Goal: Transaction & Acquisition: Subscribe to service/newsletter

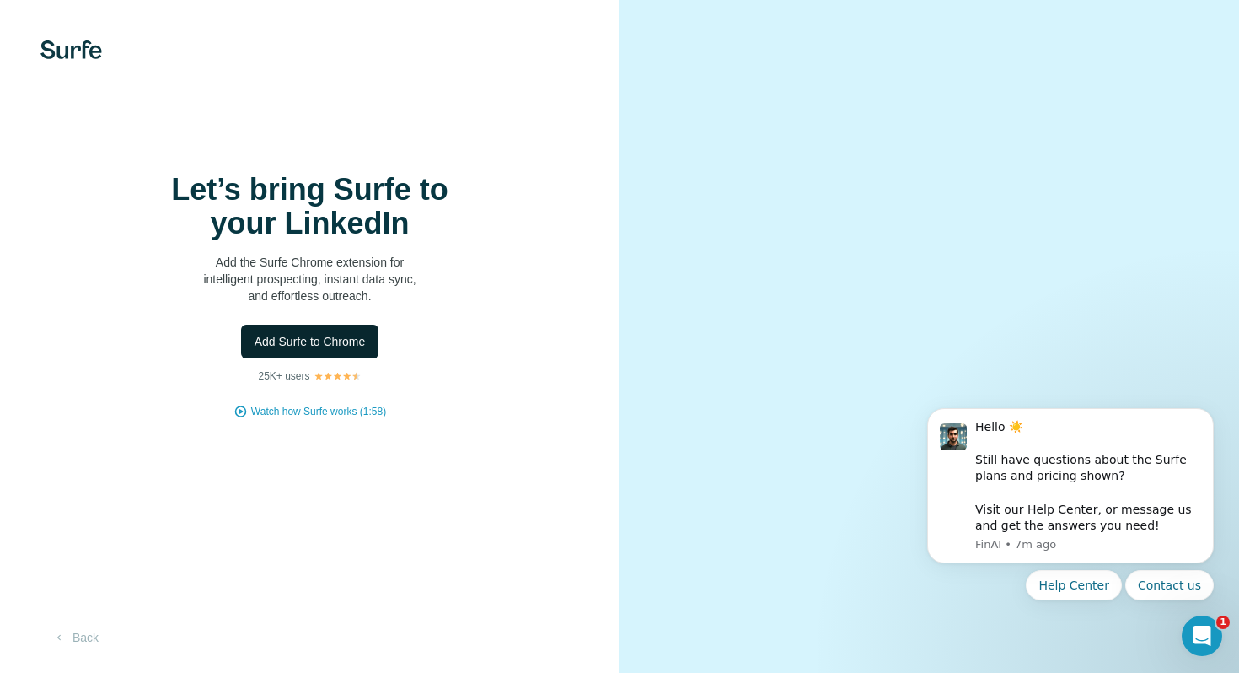
click at [330, 338] on span "Add Surfe to Chrome" at bounding box center [310, 341] width 111 height 17
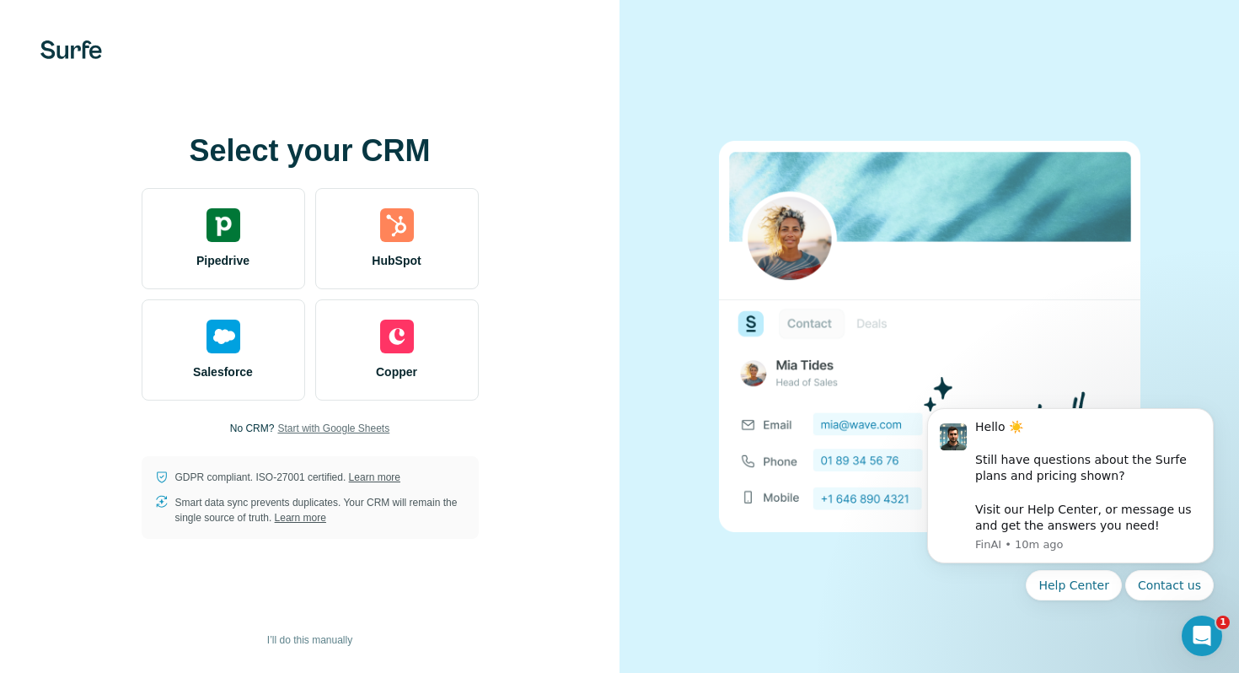
click at [356, 433] on span "Start with Google Sheets" at bounding box center [333, 428] width 112 height 15
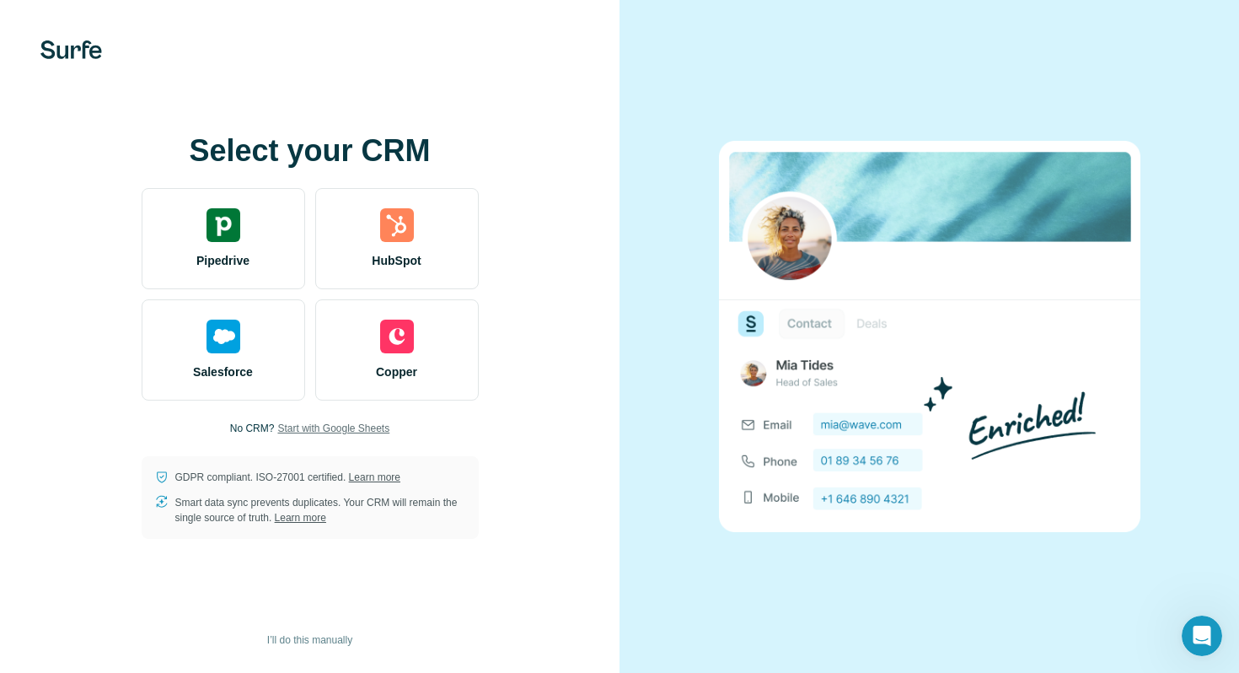
click at [322, 419] on div "Select your CRM Pipedrive HubSpot Salesforce Copper No CRM? Start with Google S…" at bounding box center [310, 336] width 552 height 405
click at [311, 427] on span "Start with Google Sheets" at bounding box center [333, 428] width 112 height 15
click at [323, 642] on span "I’ll do this manually" at bounding box center [309, 639] width 85 height 15
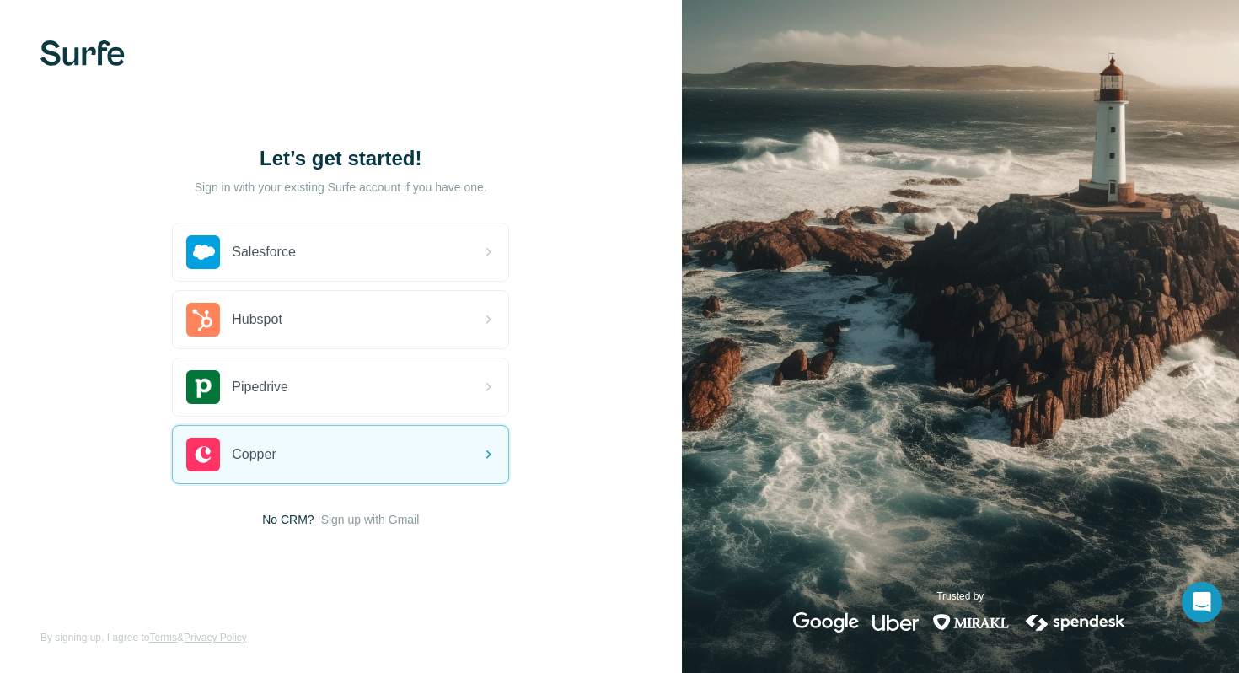
click at [368, 523] on span "Sign up with Gmail" at bounding box center [370, 519] width 99 height 17
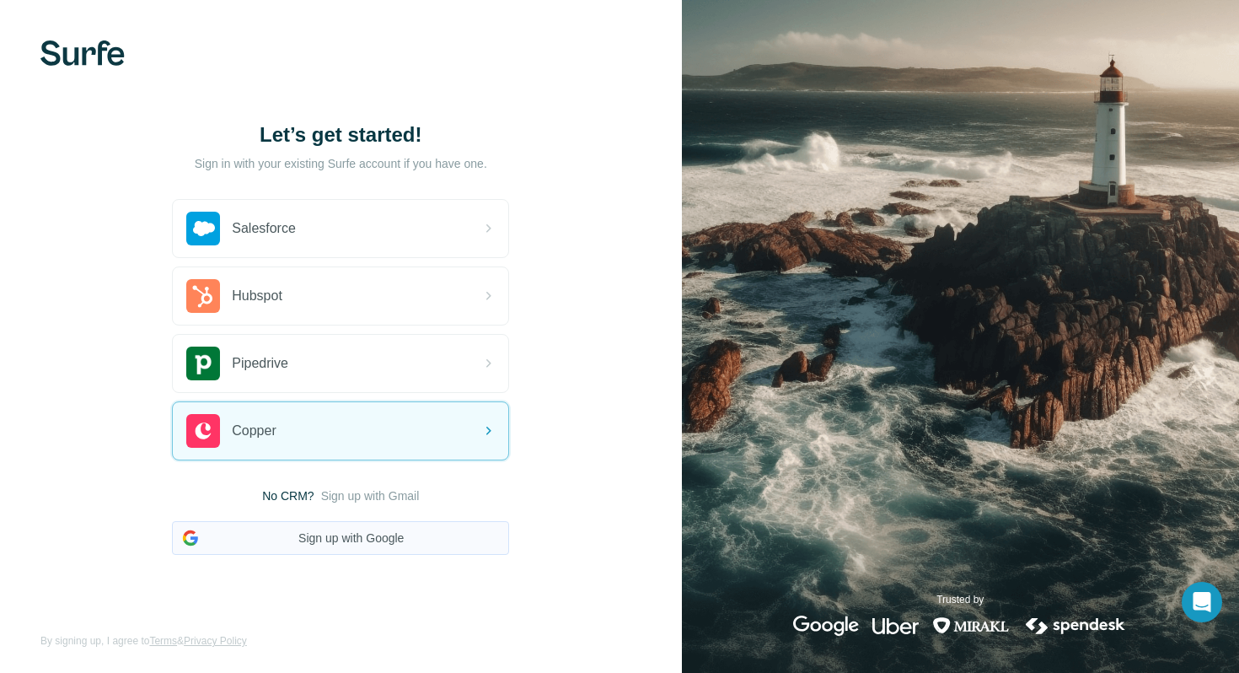
click at [367, 540] on button "Sign up with Google" at bounding box center [340, 538] width 337 height 34
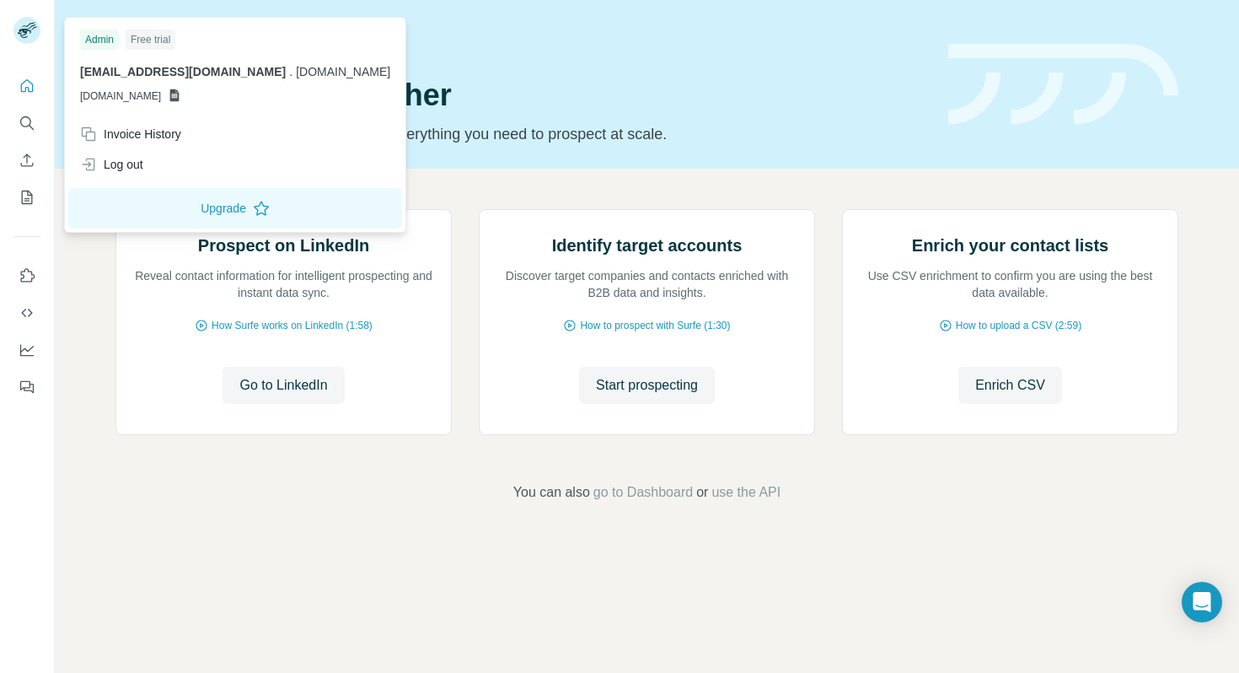
click at [181, 95] on icon at bounding box center [174, 95] width 13 height 13
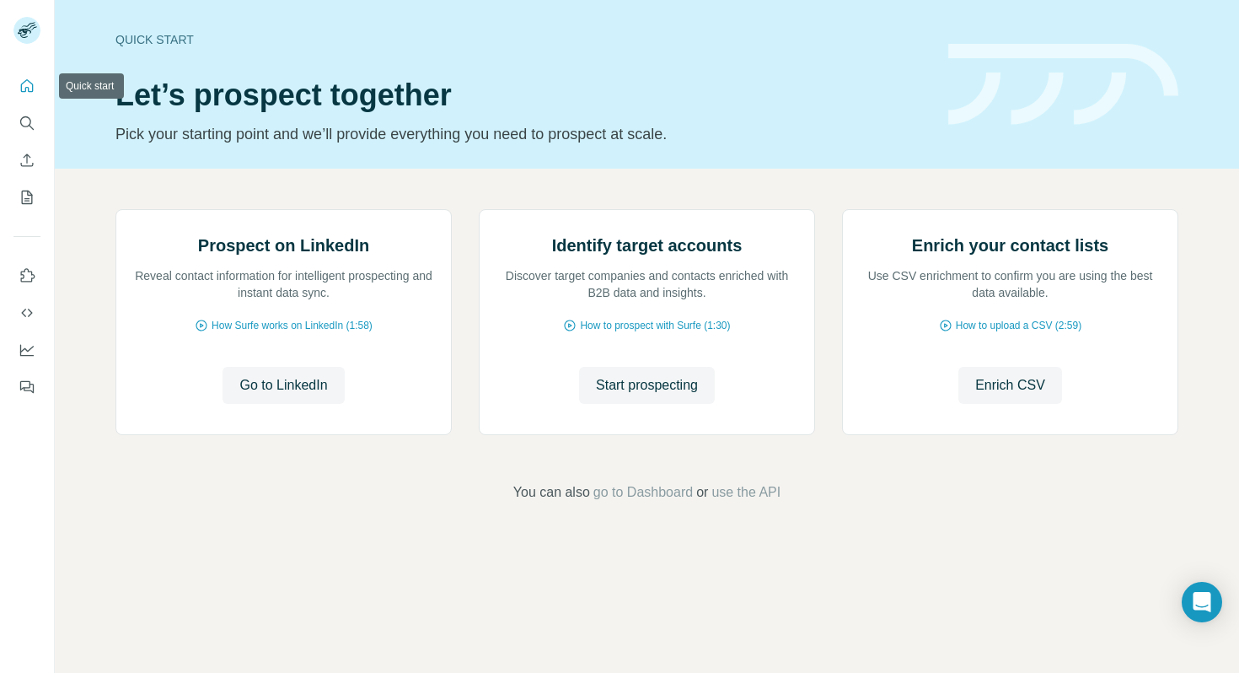
click at [23, 82] on icon "Quick start" at bounding box center [27, 85] width 13 height 13
click at [1201, 600] on icon "Open Intercom Messenger" at bounding box center [1201, 602] width 19 height 22
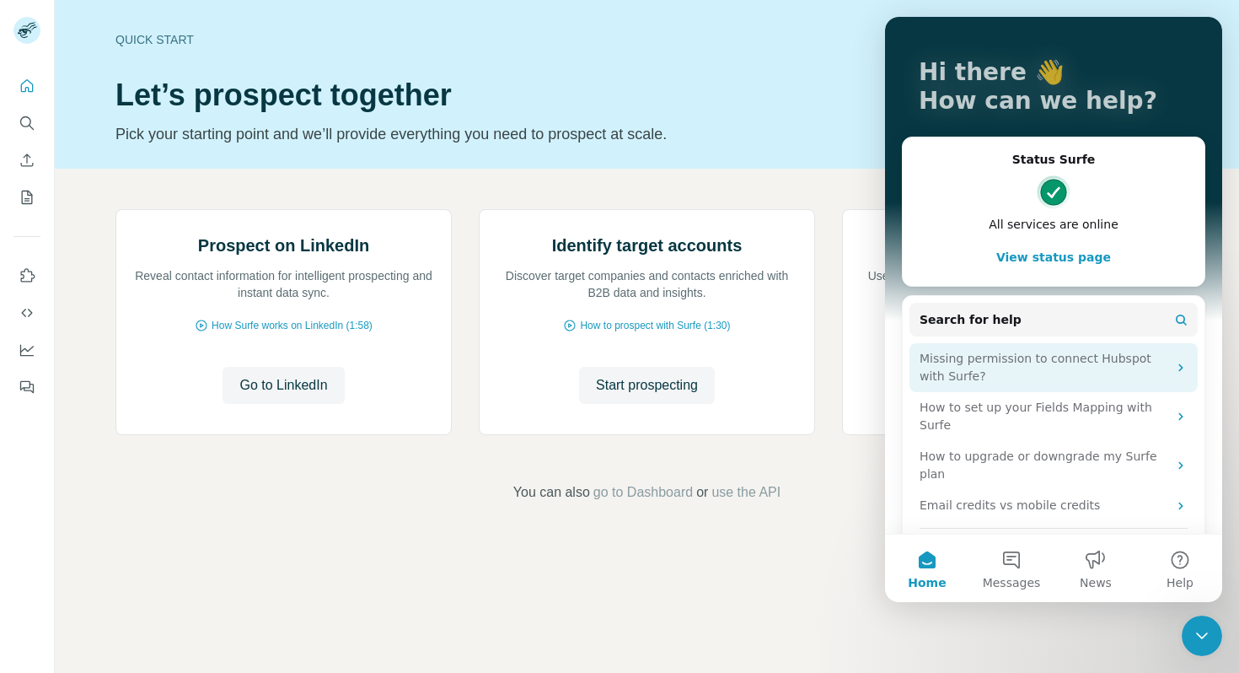
scroll to position [94, 0]
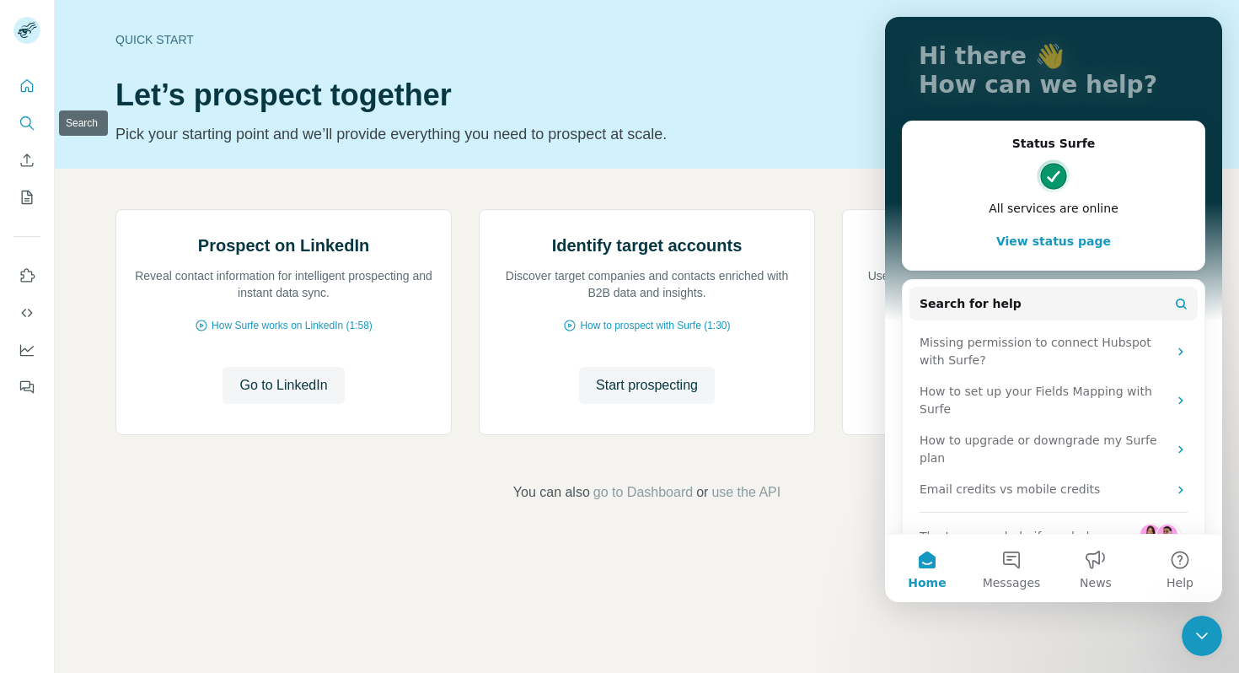
click at [30, 127] on icon "Search" at bounding box center [27, 123] width 17 height 17
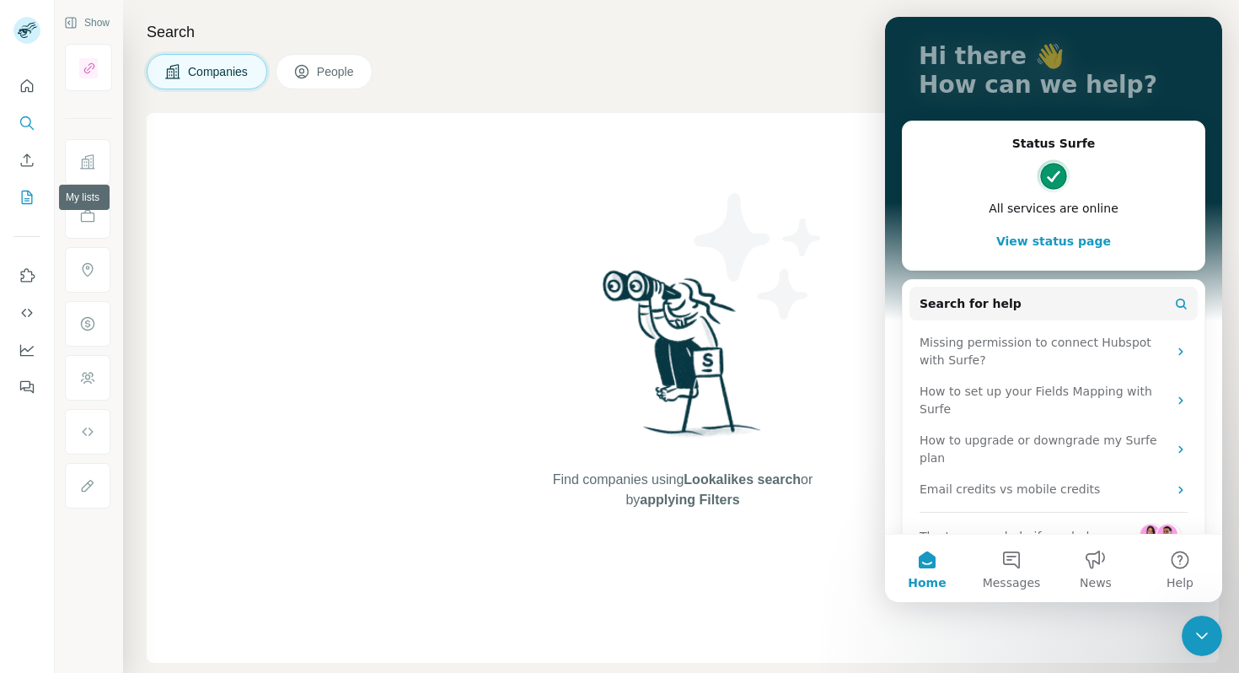
click at [26, 195] on icon "My lists" at bounding box center [27, 197] width 17 height 17
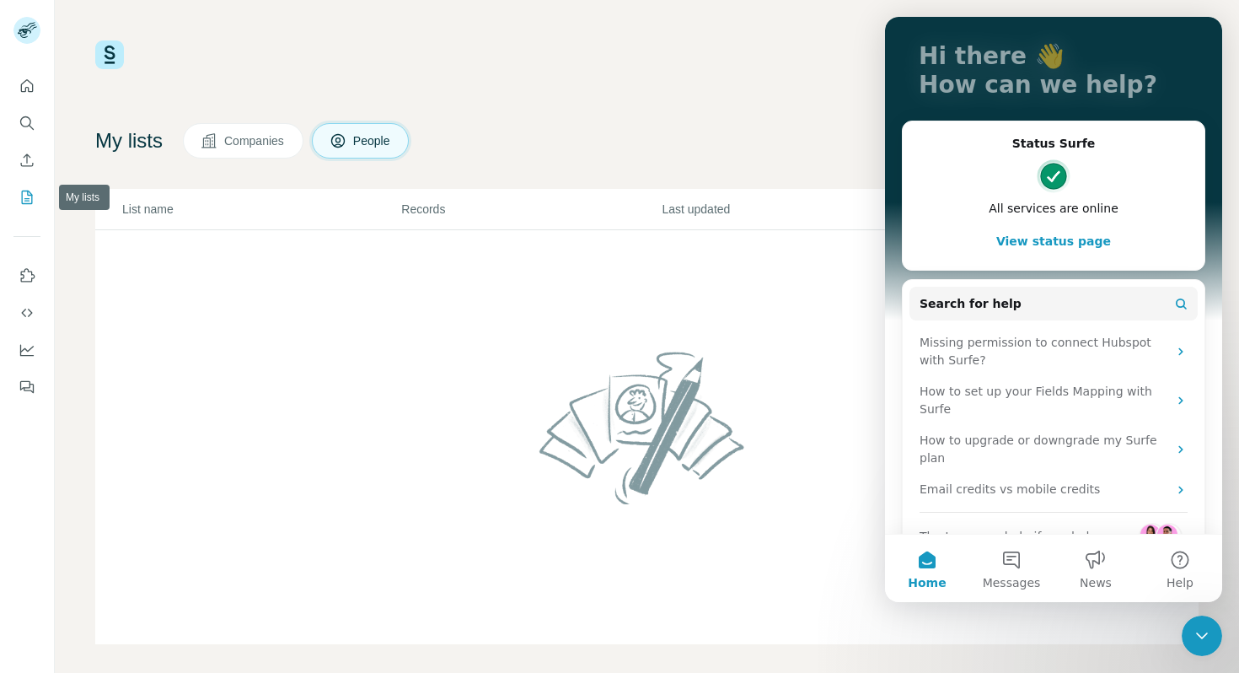
click at [26, 207] on button "My lists" at bounding box center [26, 197] width 27 height 30
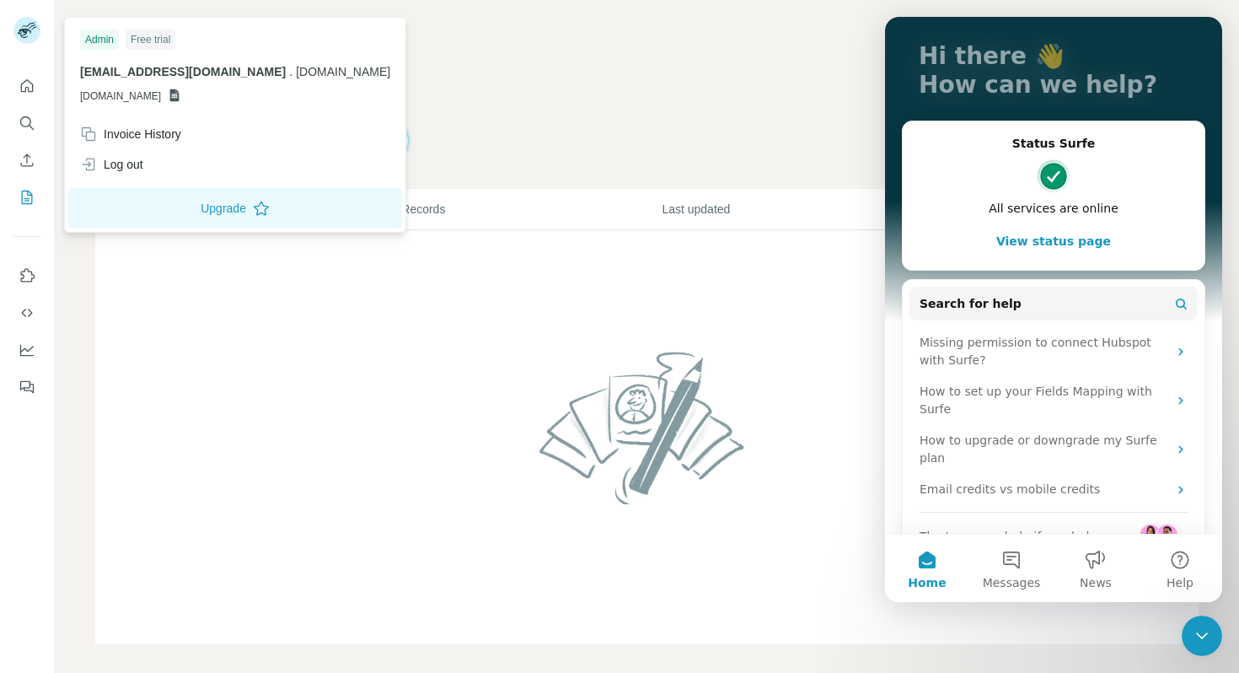
click at [31, 30] on rect at bounding box center [26, 30] width 27 height 27
click at [745, 112] on div "20 5 Buy credits My lists Companies People Share feedback List name Records Las…" at bounding box center [647, 342] width 1104 height 604
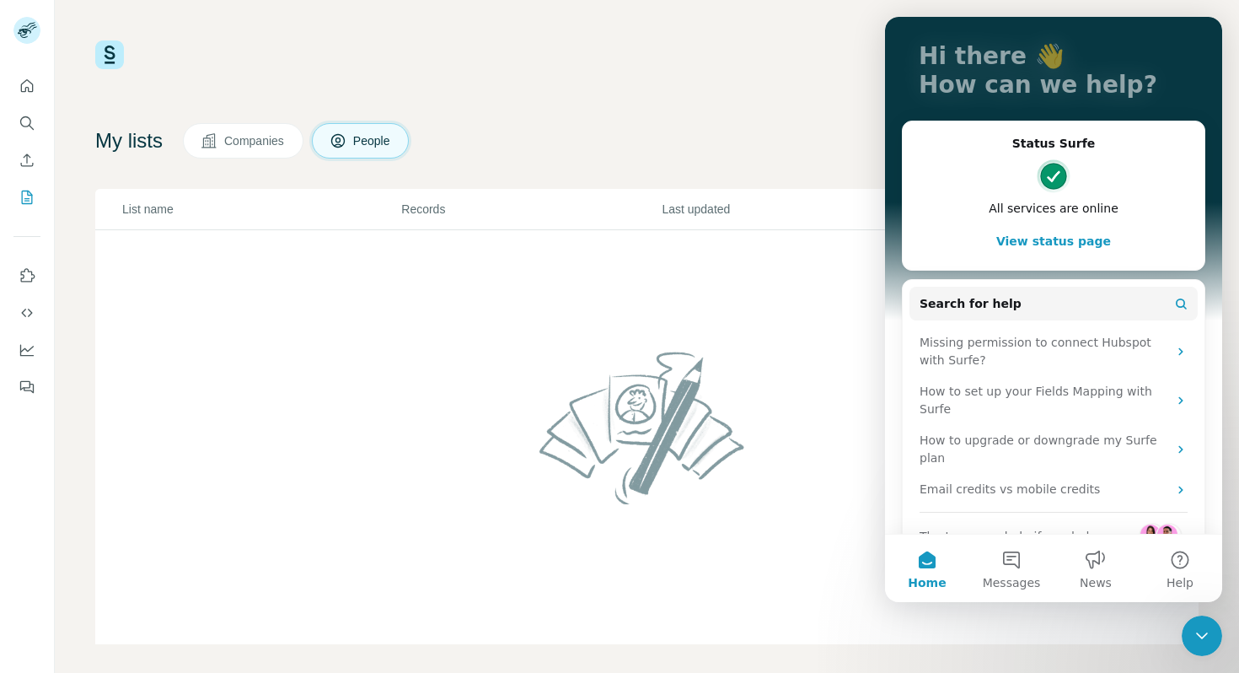
click at [1196, 635] on icon "Close Intercom Messenger" at bounding box center [1202, 636] width 20 height 20
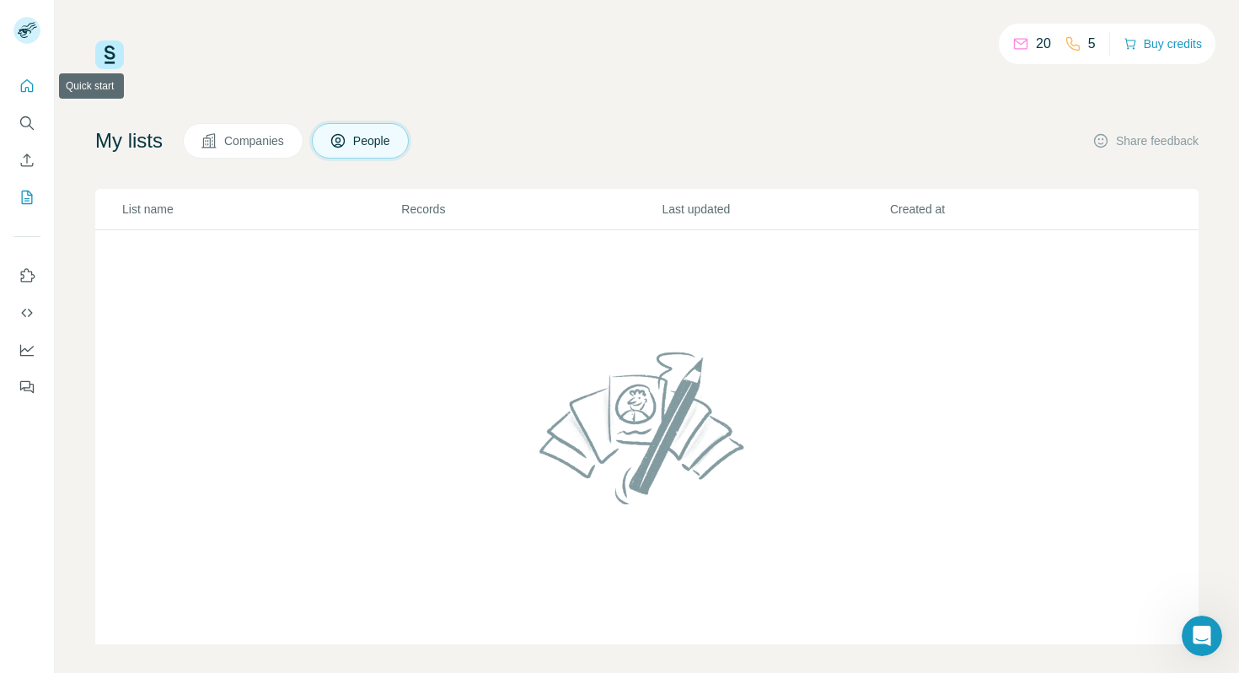
click at [29, 89] on icon "Quick start" at bounding box center [27, 86] width 17 height 17
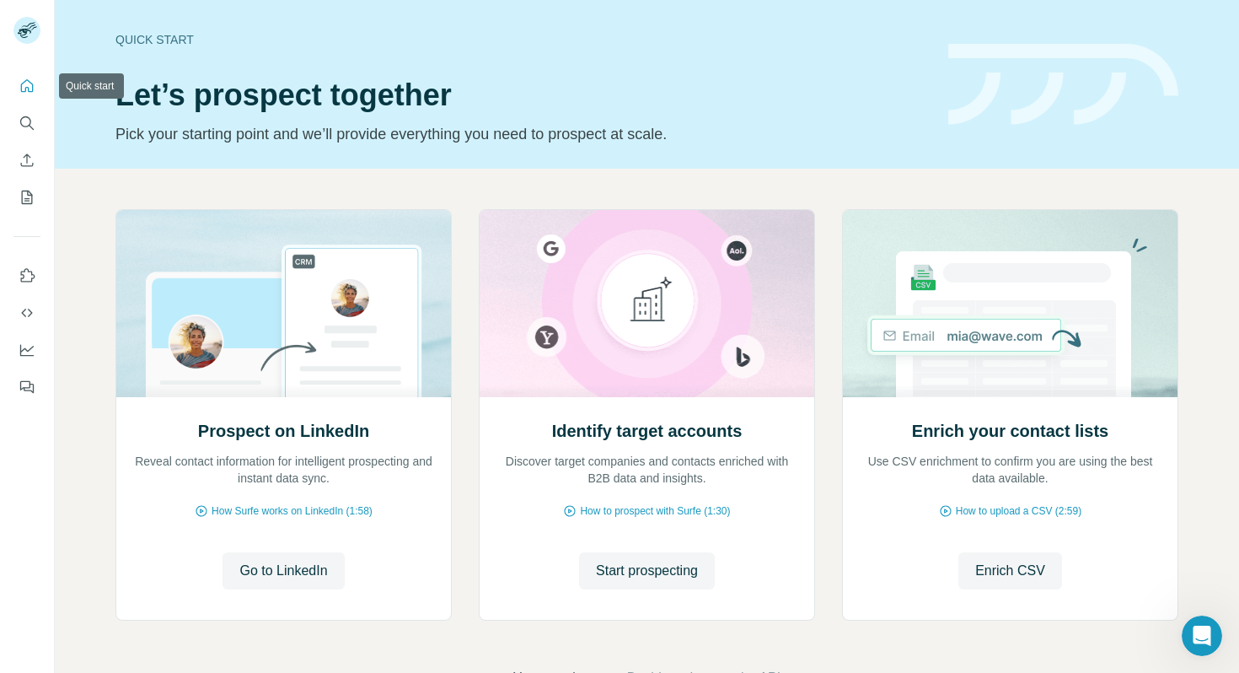
click at [27, 92] on icon "Quick start" at bounding box center [27, 86] width 17 height 17
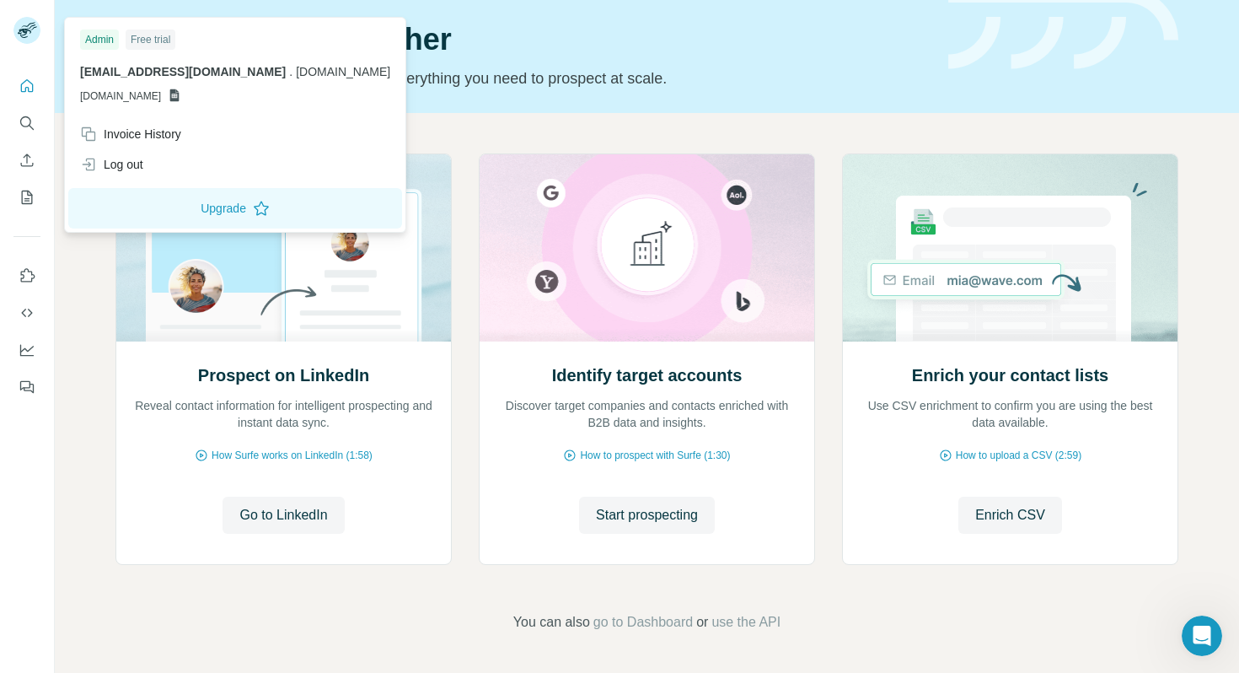
click at [29, 26] on rect at bounding box center [26, 30] width 27 height 27
click at [159, 136] on div "Invoice History" at bounding box center [130, 134] width 101 height 17
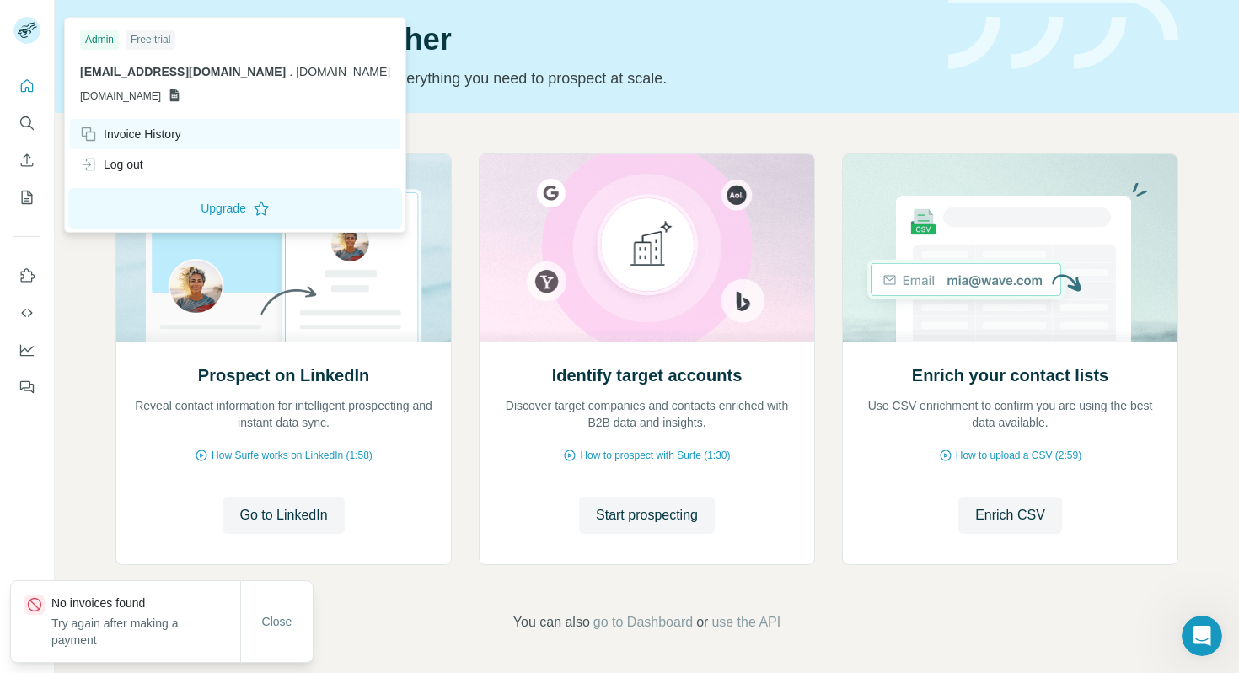
click at [159, 136] on div "Invoice History" at bounding box center [130, 134] width 101 height 17
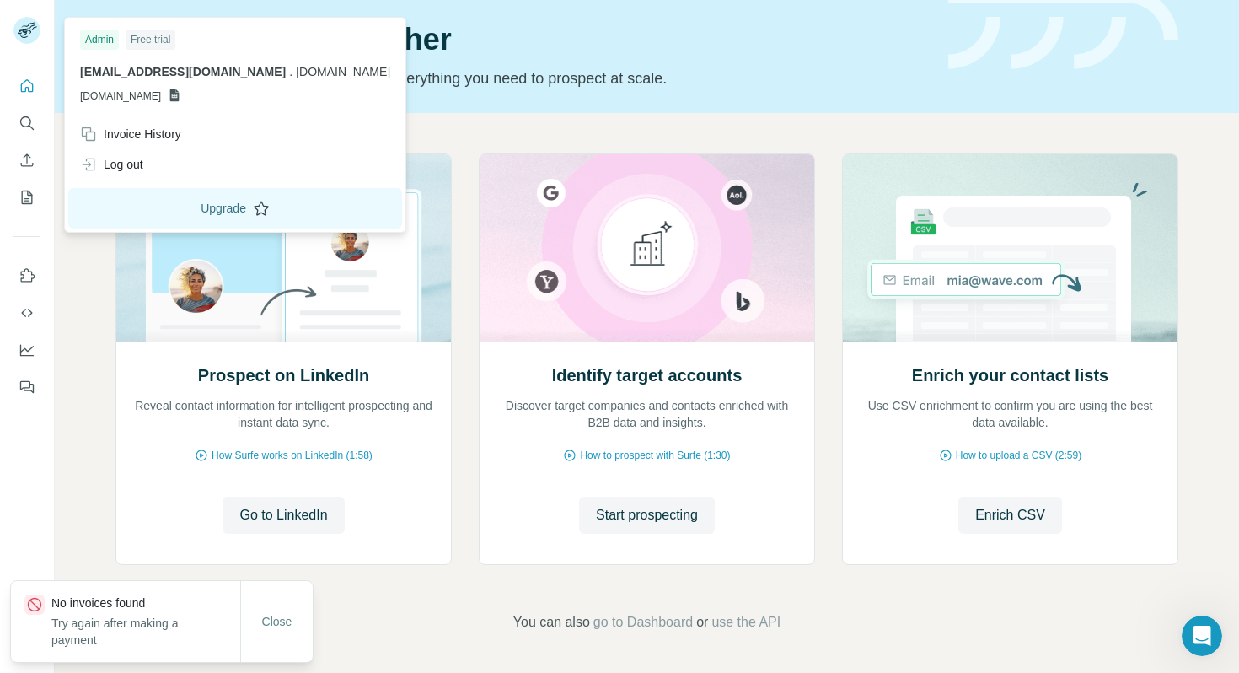
click at [194, 209] on button "Upgrade" at bounding box center [235, 208] width 334 height 40
